Goal: Navigation & Orientation: Find specific page/section

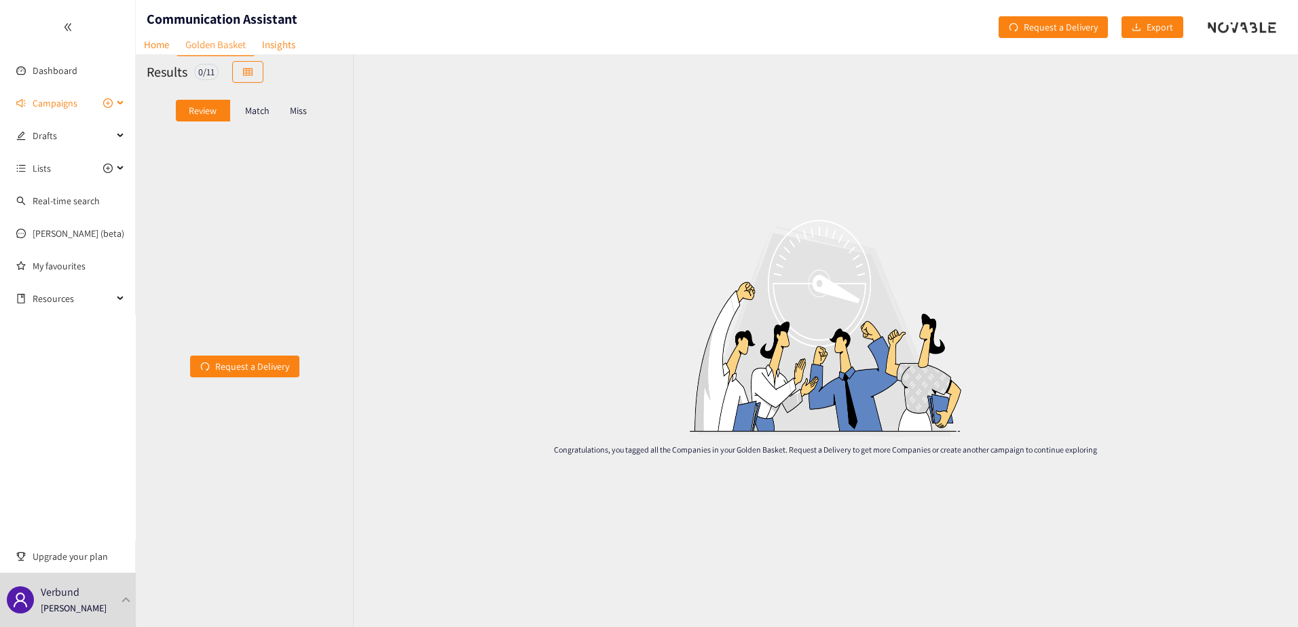
click at [64, 103] on span "Campaigns" at bounding box center [55, 103] width 45 height 27
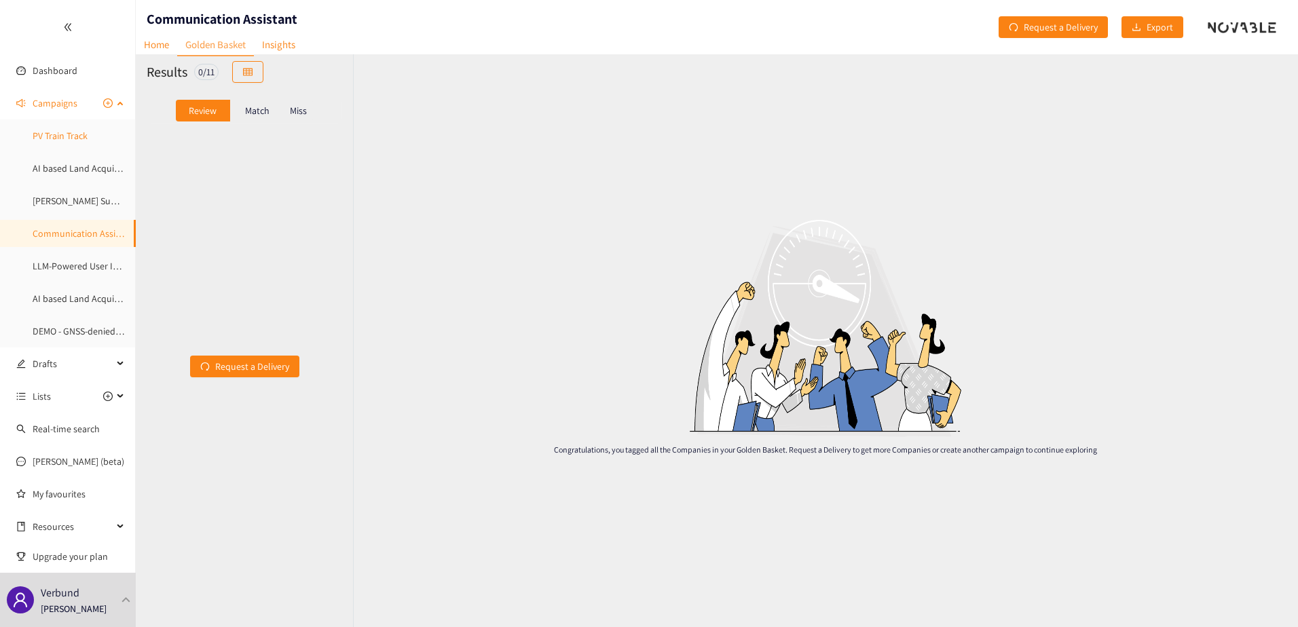
click at [77, 130] on link "PV Train Track" at bounding box center [60, 136] width 55 height 12
click at [71, 170] on link "AI based Land Acquisition - Stakeholdermanagement" at bounding box center [140, 168] width 215 height 12
click at [74, 127] on link "PV Train Track" at bounding box center [60, 133] width 55 height 12
click at [67, 172] on link "AI based Land Acquisition - Stakeholdermanagement" at bounding box center [140, 166] width 215 height 12
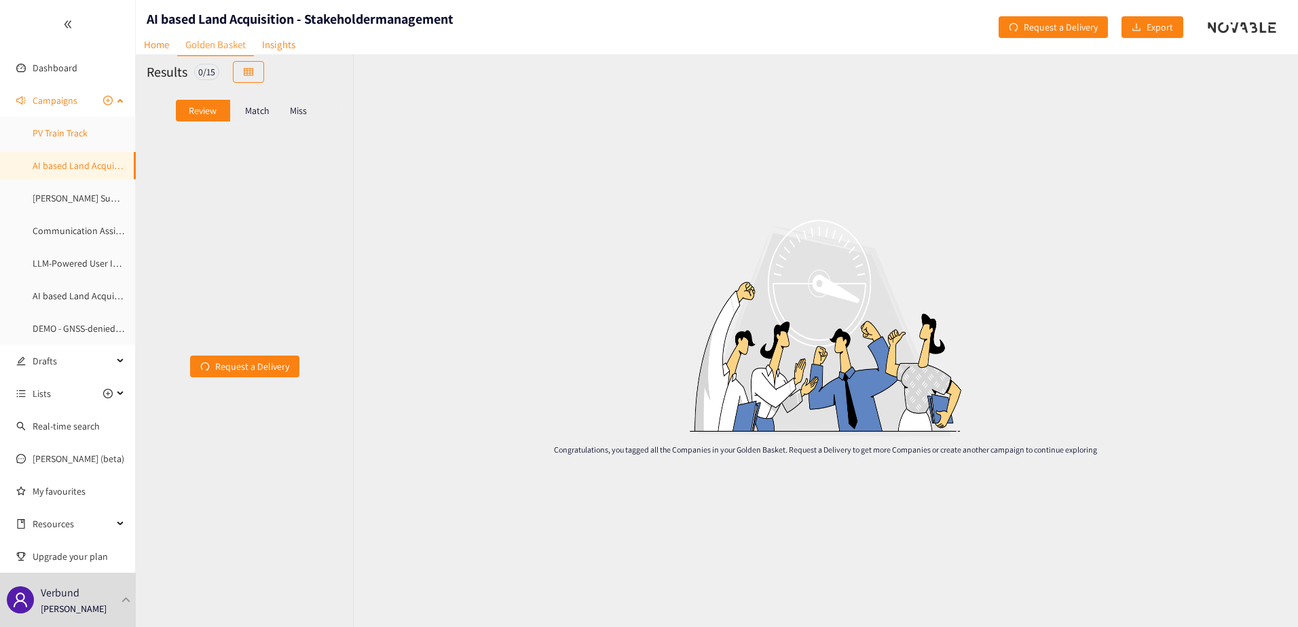
click at [65, 127] on link "PV Train Track" at bounding box center [60, 133] width 55 height 12
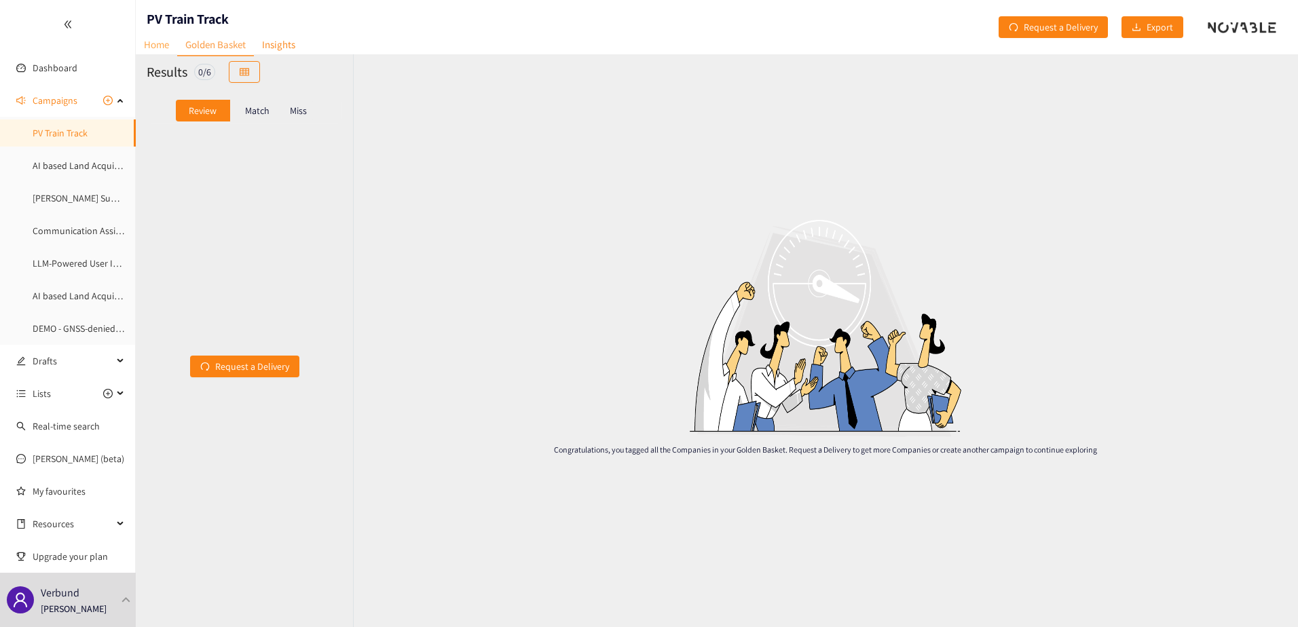
click at [162, 47] on link "Home" at bounding box center [156, 44] width 41 height 21
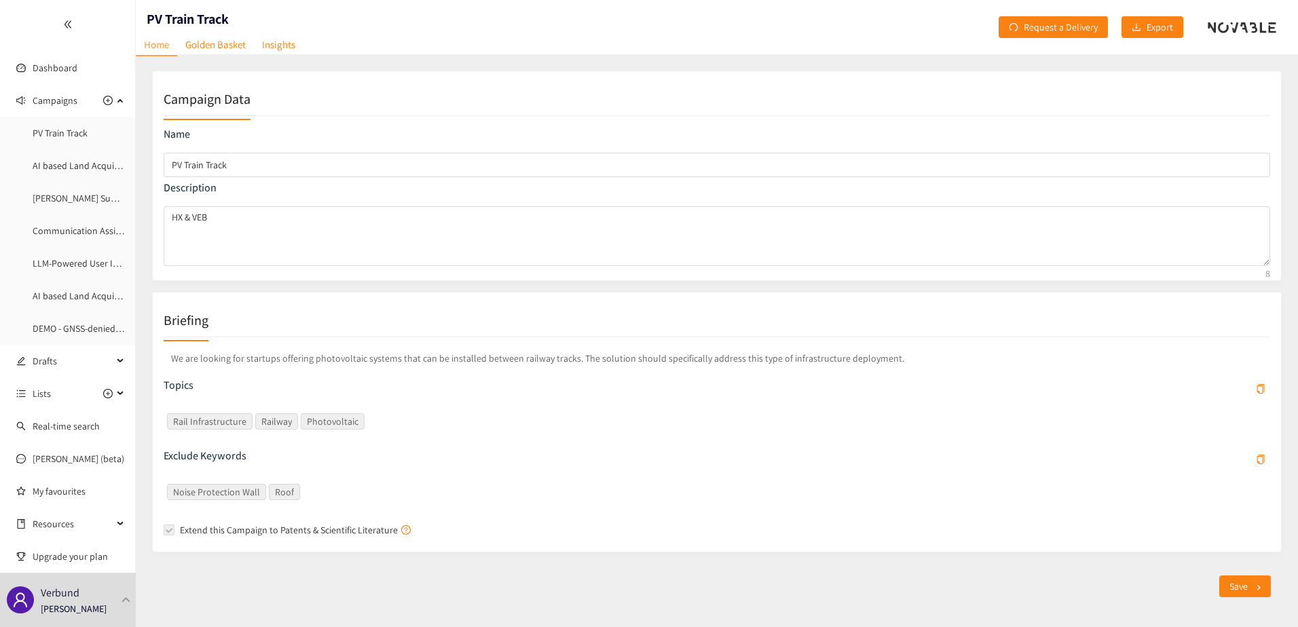
click at [568, 357] on p "We are looking for startups offering photovoltaic systems that can be installed…" at bounding box center [717, 358] width 1107 height 20
